Goal: Check status: Check status

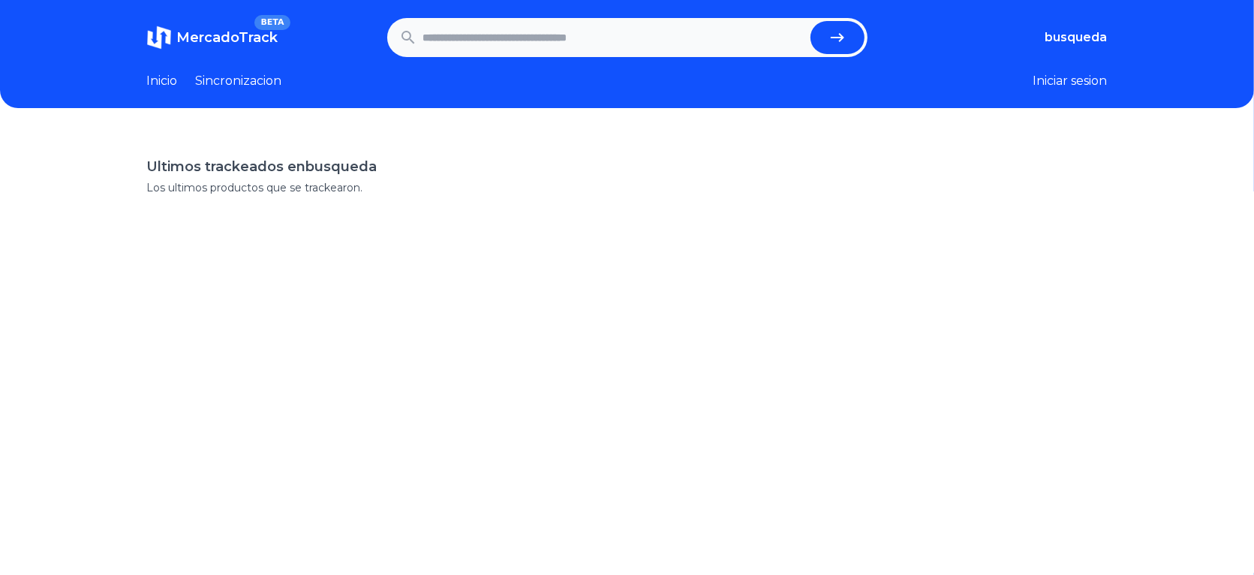
click at [490, 42] on input "text" at bounding box center [613, 37] width 381 height 33
paste input "**********"
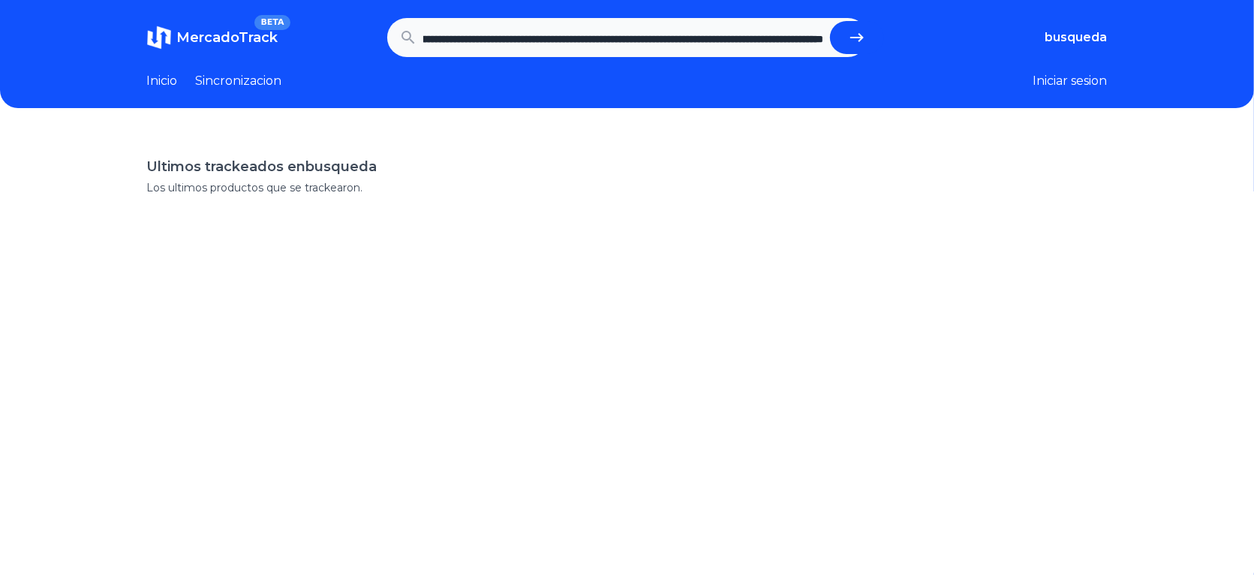
click at [830, 21] on button "submit" at bounding box center [857, 37] width 54 height 33
type input "**********"
